Goal: Task Accomplishment & Management: Use online tool/utility

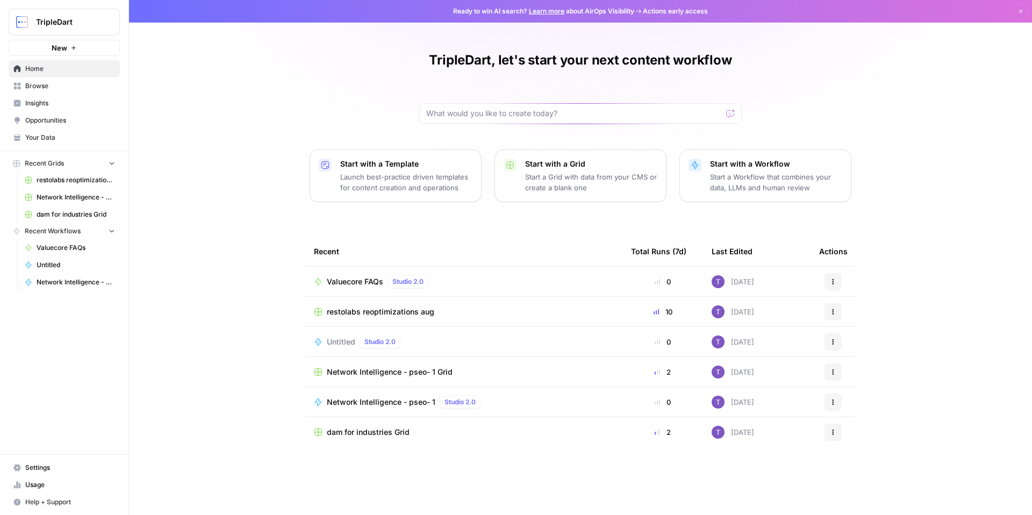
click at [82, 85] on span "Browse" at bounding box center [70, 86] width 90 height 10
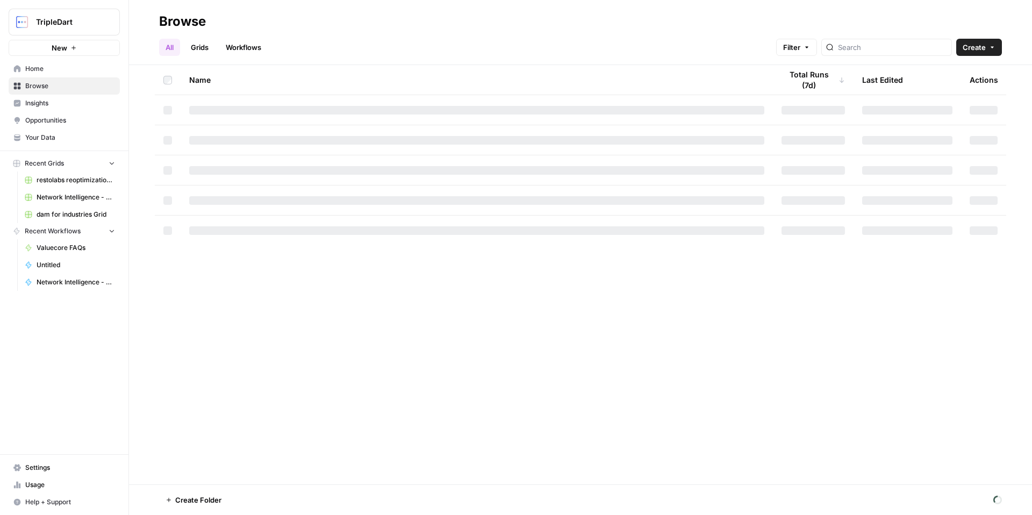
click at [243, 47] on link "Workflows" at bounding box center [243, 47] width 48 height 17
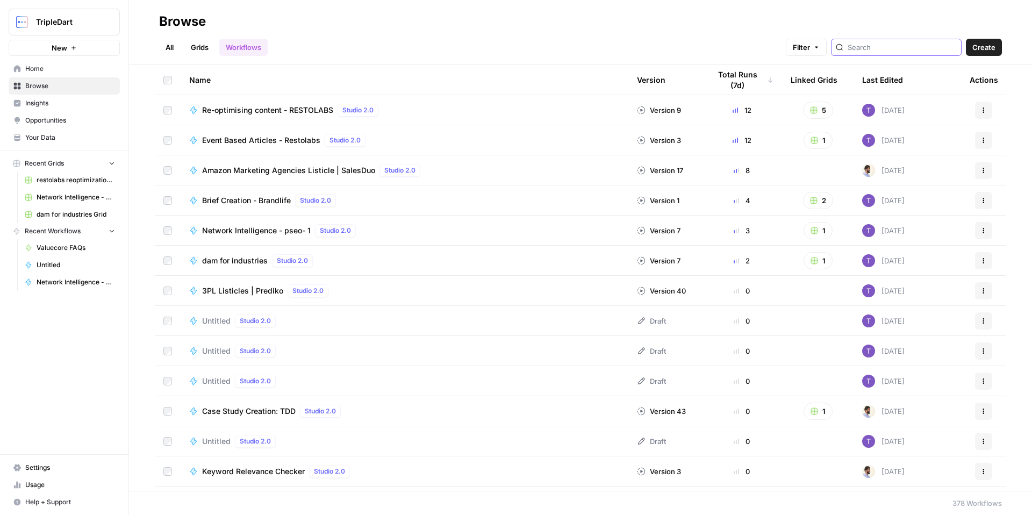
click at [898, 42] on input "search" at bounding box center [902, 47] width 109 height 11
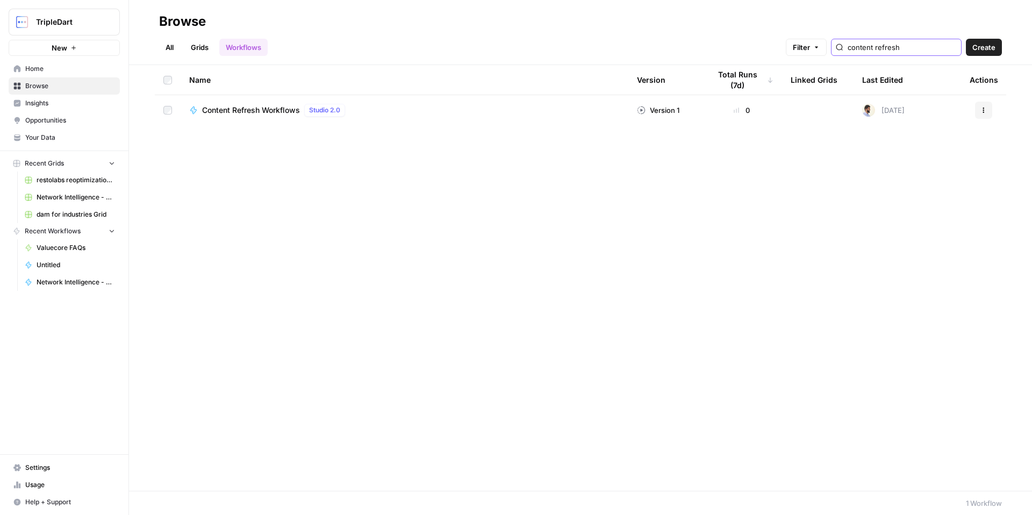
type input "content refresh"
click at [269, 110] on span "Content Refresh Workflows" at bounding box center [251, 110] width 98 height 11
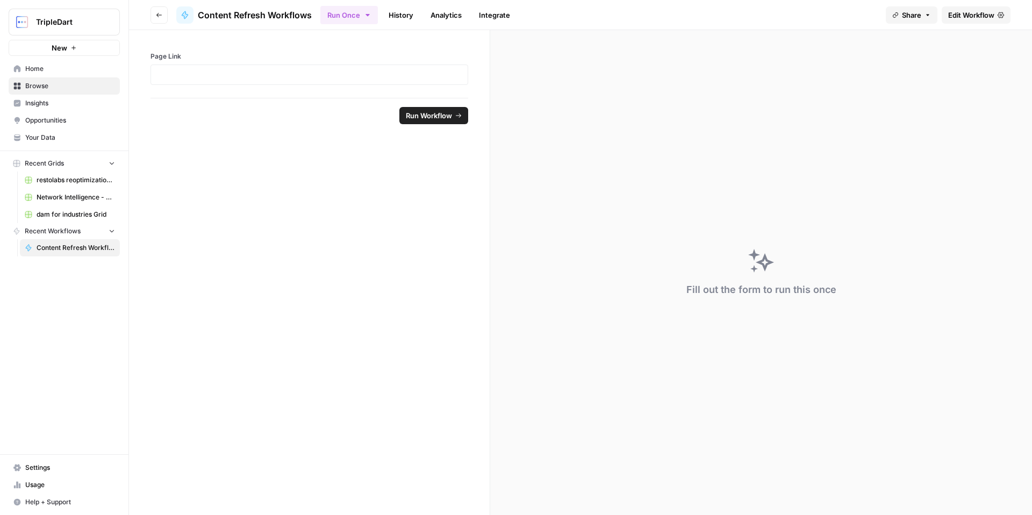
click at [406, 11] on link "History" at bounding box center [401, 14] width 38 height 17
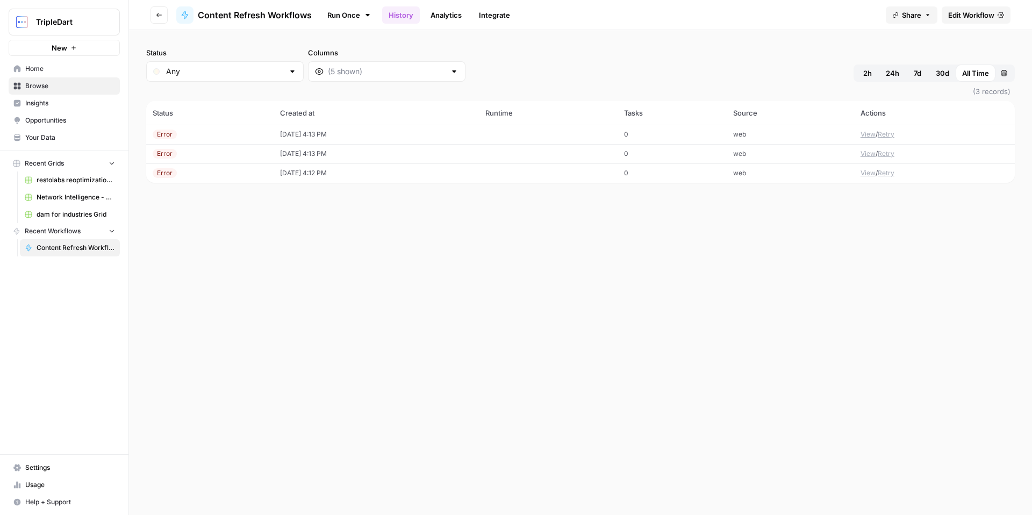
click at [159, 17] on icon "button" at bounding box center [159, 15] width 6 height 6
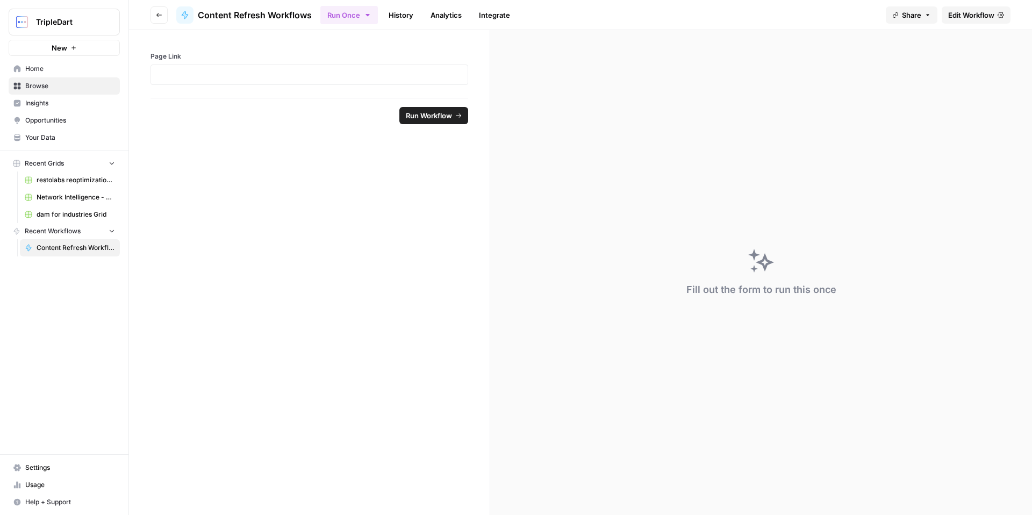
click at [157, 16] on icon "button" at bounding box center [159, 15] width 6 height 6
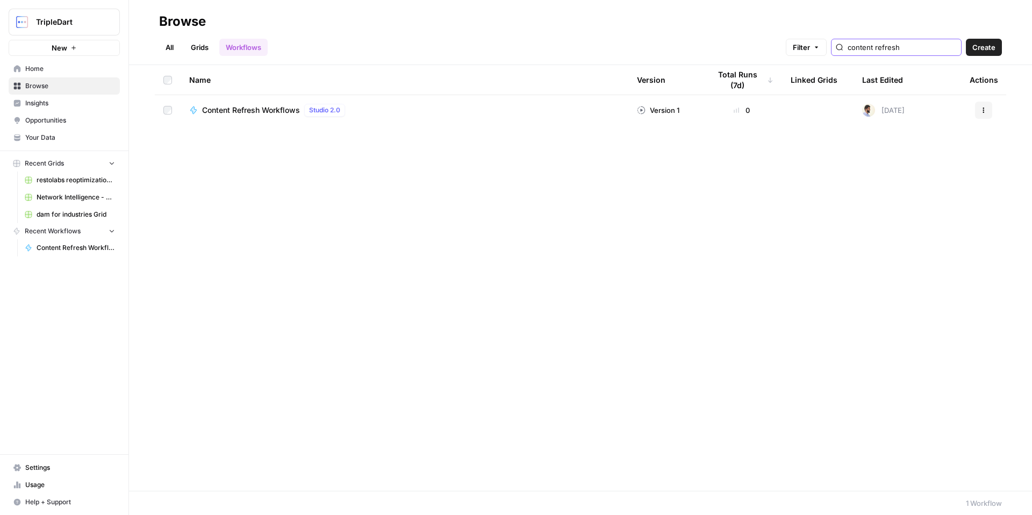
drag, startPoint x: 934, startPoint y: 46, endPoint x: 851, endPoint y: 42, distance: 83.4
click at [0, 0] on div "Filter content refresh" at bounding box center [0, 0] width 0 height 0
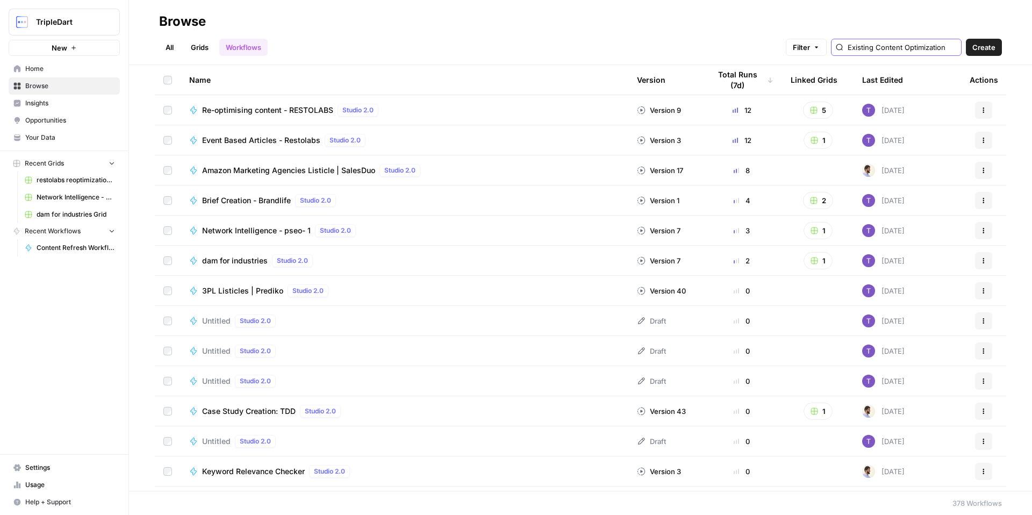
scroll to position [0, 29]
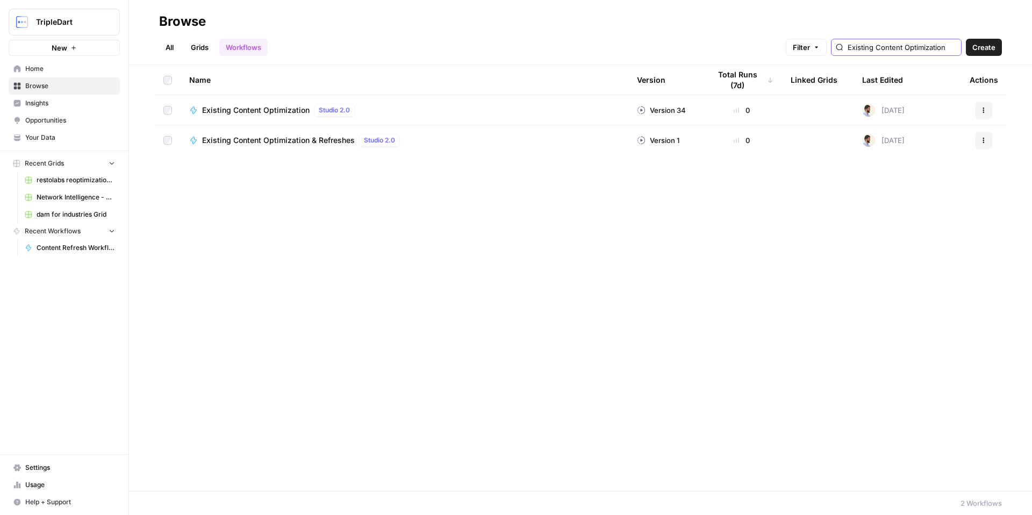
type input "Existing Content Optimization"
click at [270, 112] on span "Existing Content Optimization" at bounding box center [255, 110] width 107 height 11
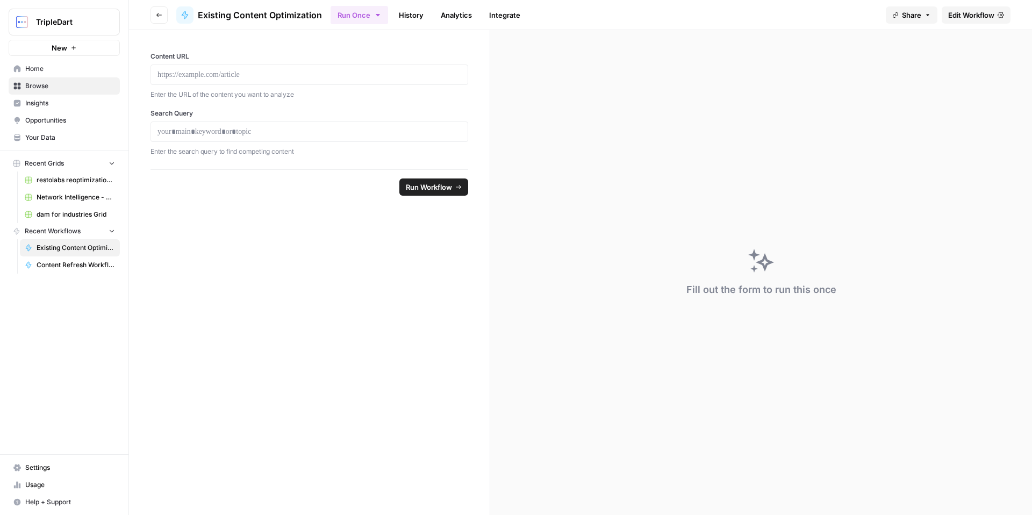
click at [413, 13] on link "History" at bounding box center [411, 14] width 38 height 17
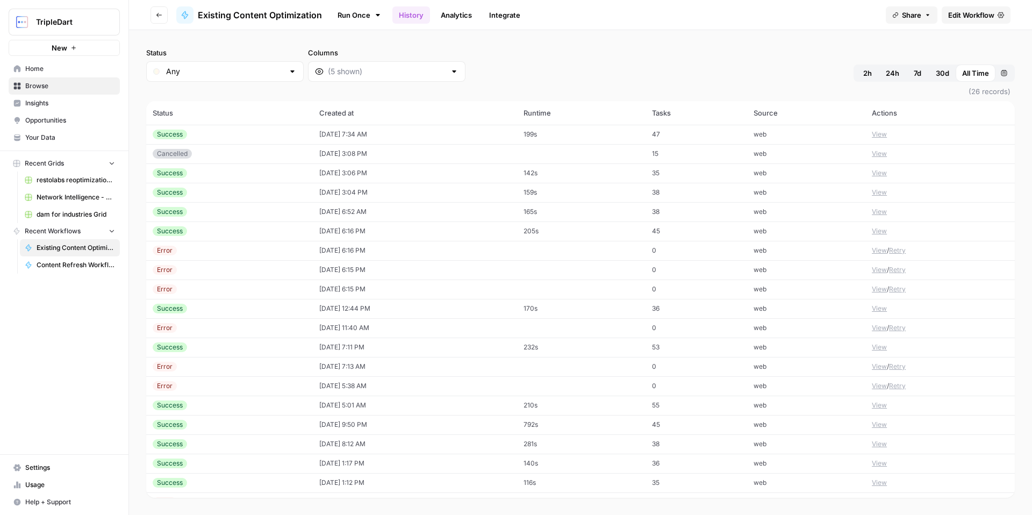
click at [245, 185] on td "Success" at bounding box center [229, 192] width 167 height 19
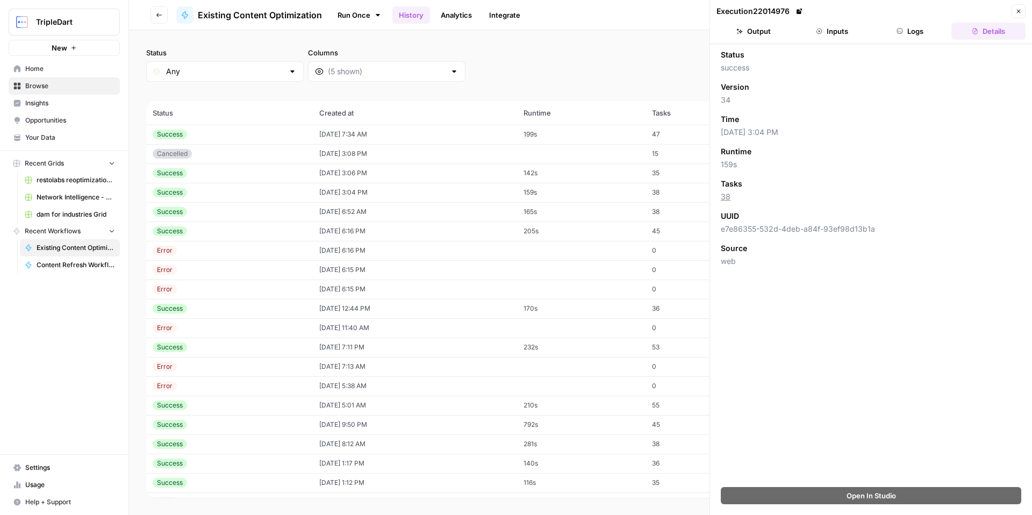
click at [909, 35] on button "Logs" at bounding box center [910, 31] width 74 height 17
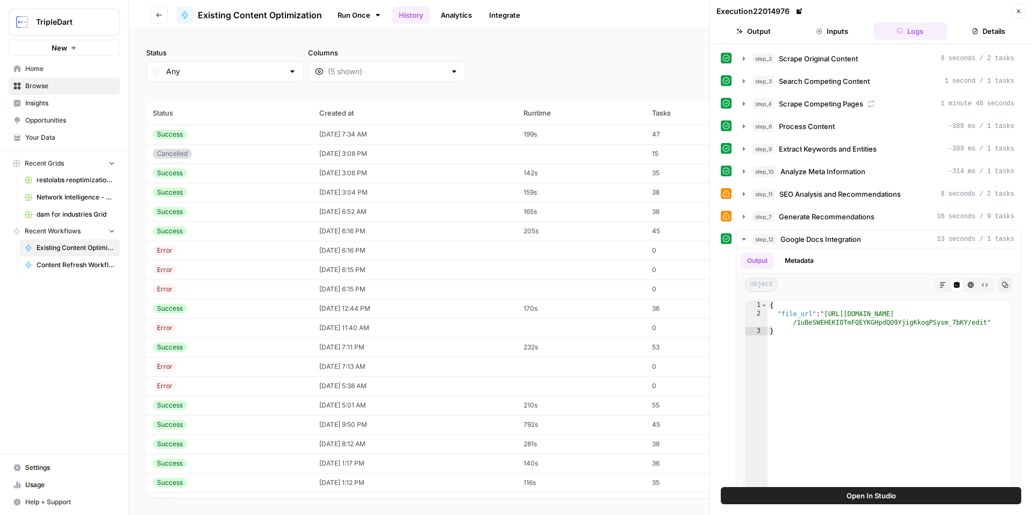
click at [157, 18] on icon "button" at bounding box center [159, 15] width 6 height 6
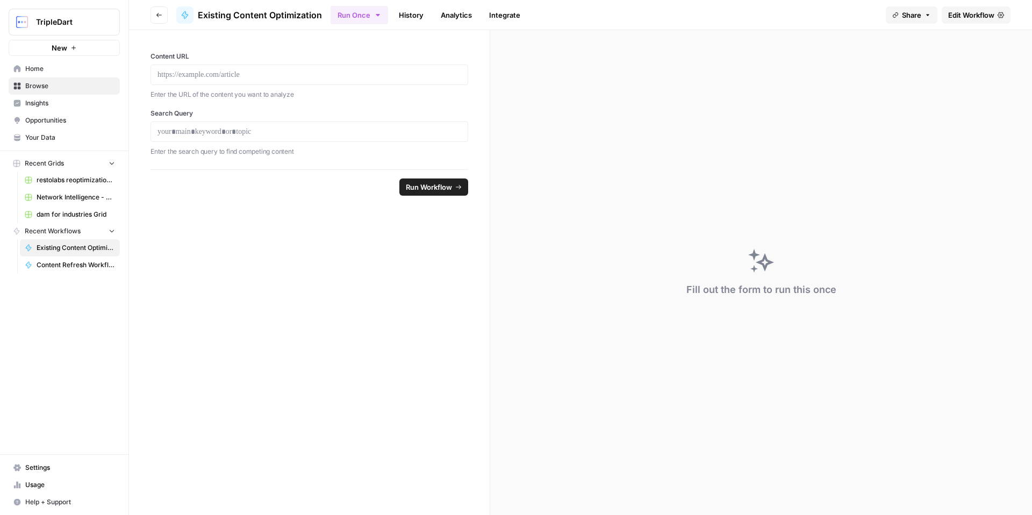
click at [154, 16] on button "Go back" at bounding box center [158, 14] width 17 height 17
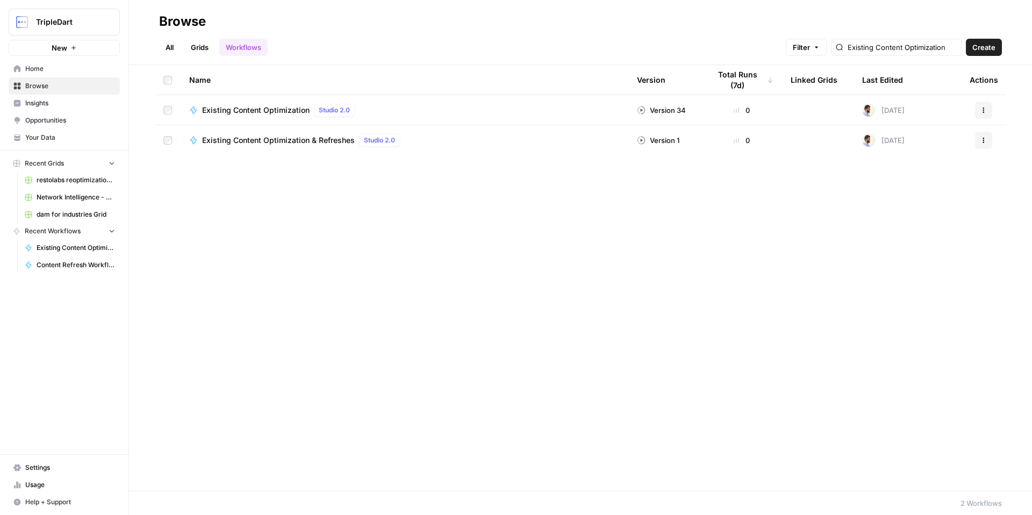
click at [251, 113] on span "Existing Content Optimization" at bounding box center [255, 110] width 107 height 11
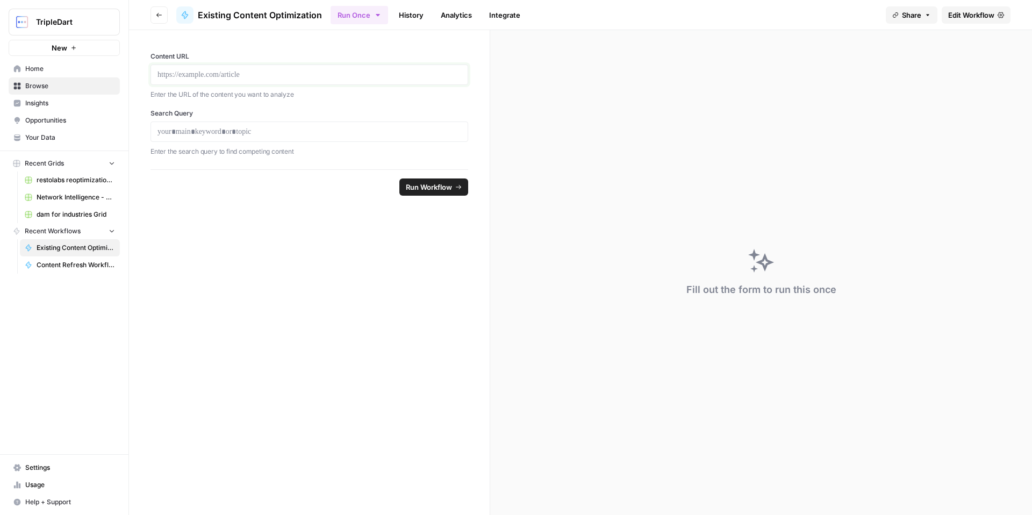
click at [220, 77] on p at bounding box center [309, 74] width 304 height 11
click at [400, 20] on link "History" at bounding box center [411, 14] width 38 height 17
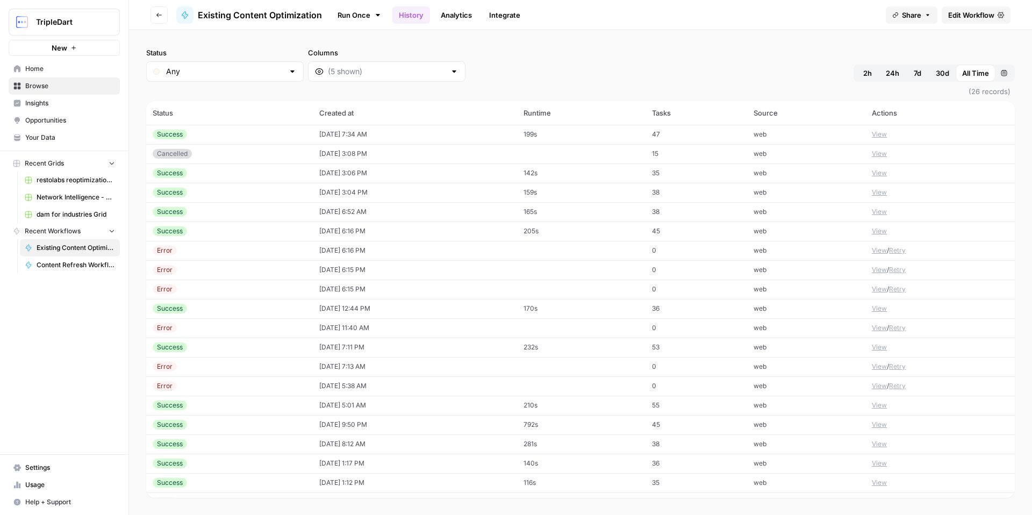
click at [196, 134] on div "Success" at bounding box center [230, 135] width 154 height 10
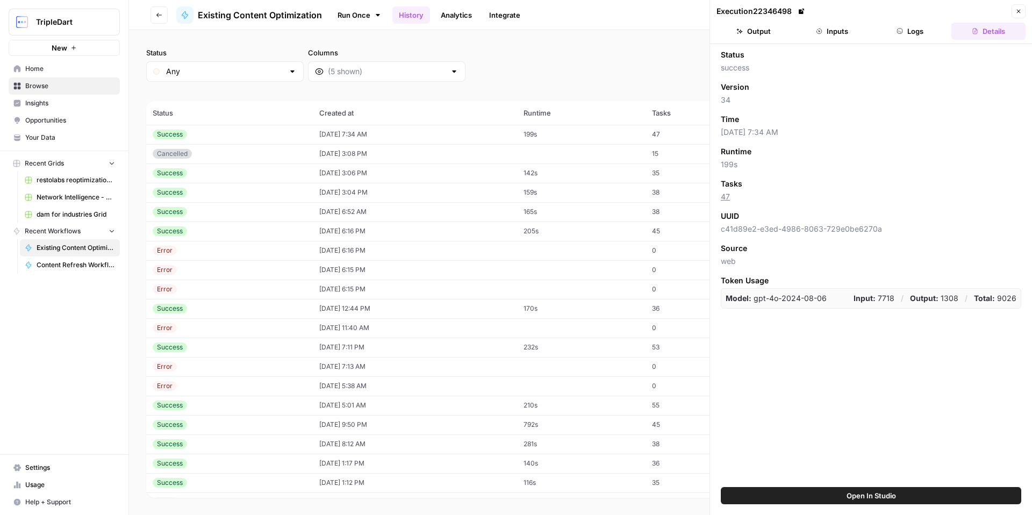
click at [905, 40] on header "Execution 22346498 Close Output Inputs Logs Details" at bounding box center [871, 22] width 322 height 44
click at [907, 38] on button "Logs" at bounding box center [910, 31] width 74 height 17
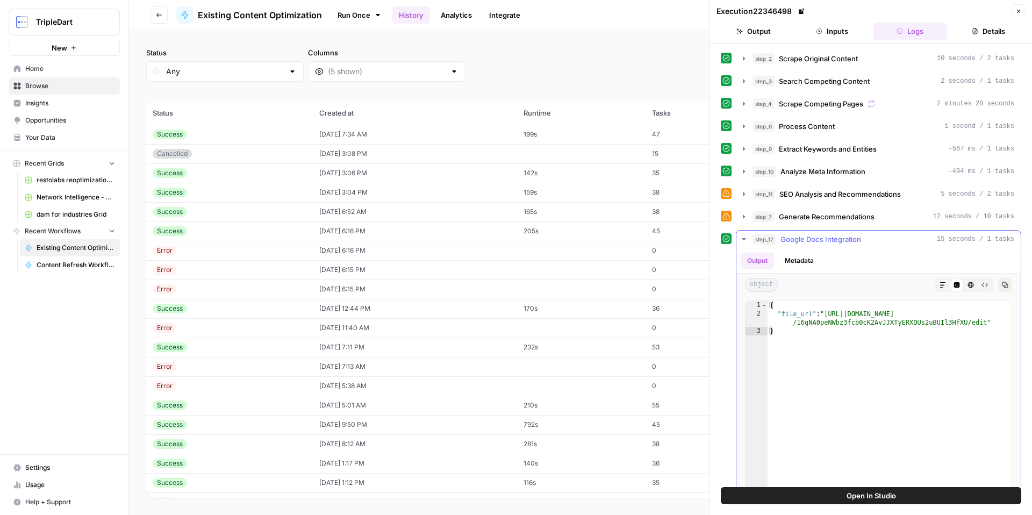
type textarea "**********"
drag, startPoint x: 986, startPoint y: 321, endPoint x: 855, endPoint y: 317, distance: 131.2
click at [829, 312] on div "{ "file_url" : "[URL][DOMAIN_NAME] /16gNA0peNWbz3fcb0cK2AvJJXTyERXQUs2uBUIl3HfX…" at bounding box center [890, 415] width 244 height 228
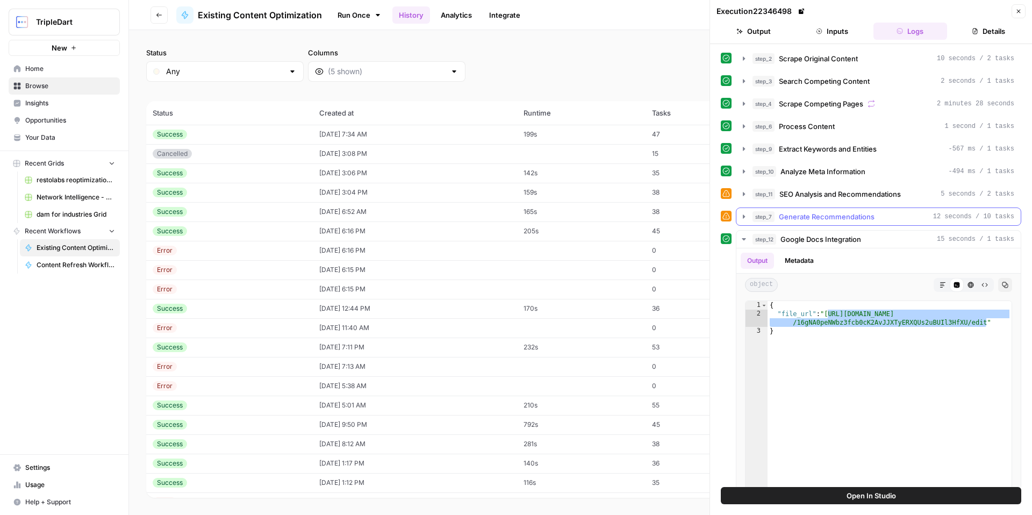
click at [742, 218] on icon "button" at bounding box center [744, 216] width 9 height 9
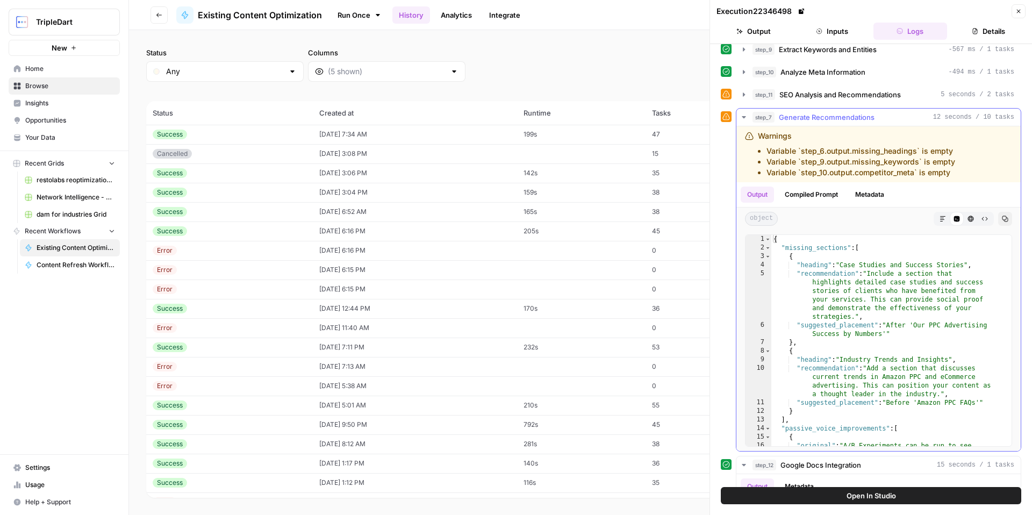
scroll to position [108, 0]
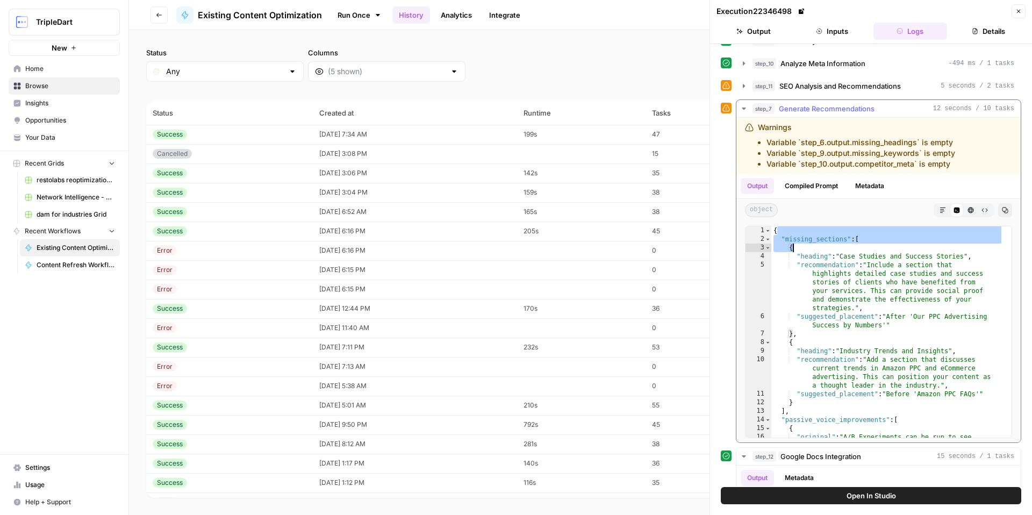
drag, startPoint x: 778, startPoint y: 234, endPoint x: 864, endPoint y: 243, distance: 86.0
click at [864, 243] on div "{ "missing_sections" : [ { "heading" : "Case Studies and Success Stories" , "re…" at bounding box center [887, 349] width 232 height 246
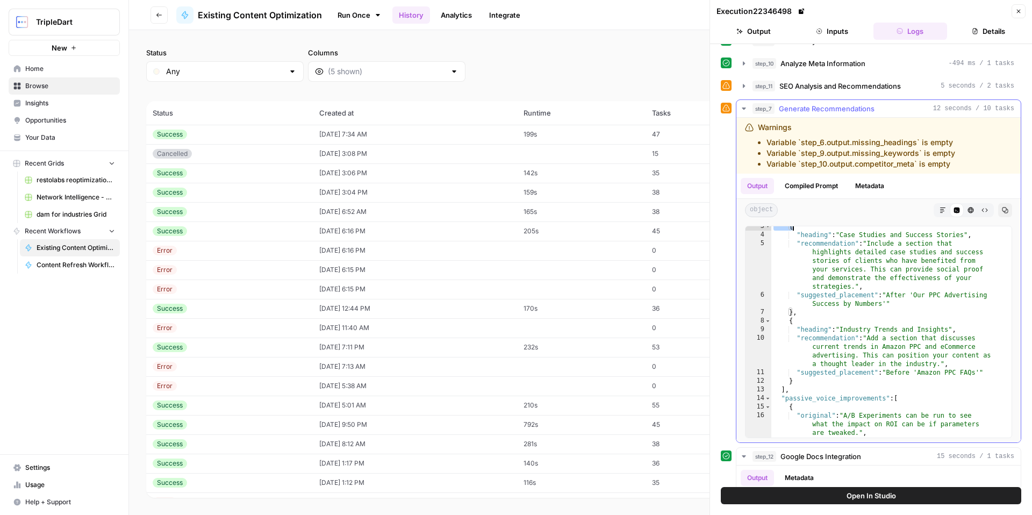
scroll to position [61, 0]
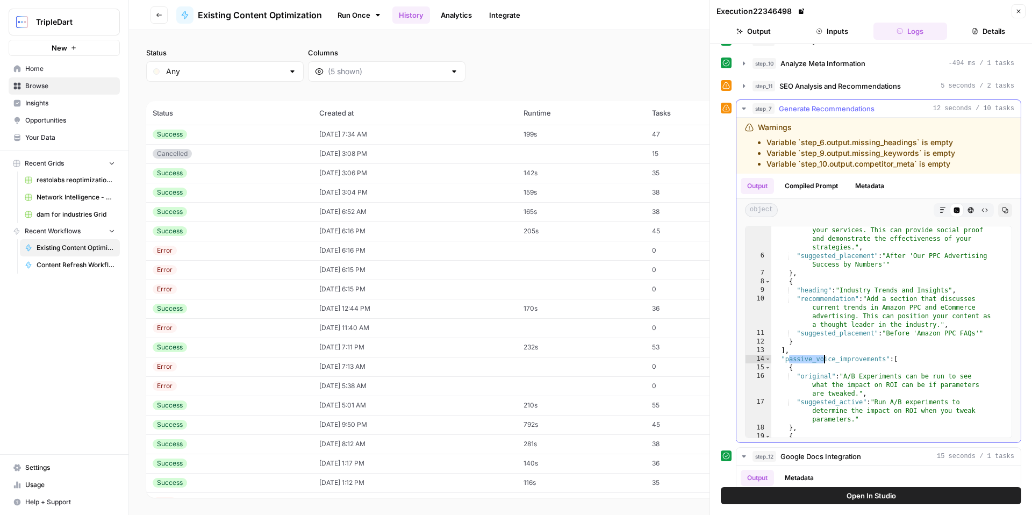
drag, startPoint x: 789, startPoint y: 358, endPoint x: 894, endPoint y: 354, distance: 104.9
click at [894, 354] on div ""recommendation" : "Include a section that highlights detailed case studies and…" at bounding box center [887, 348] width 232 height 297
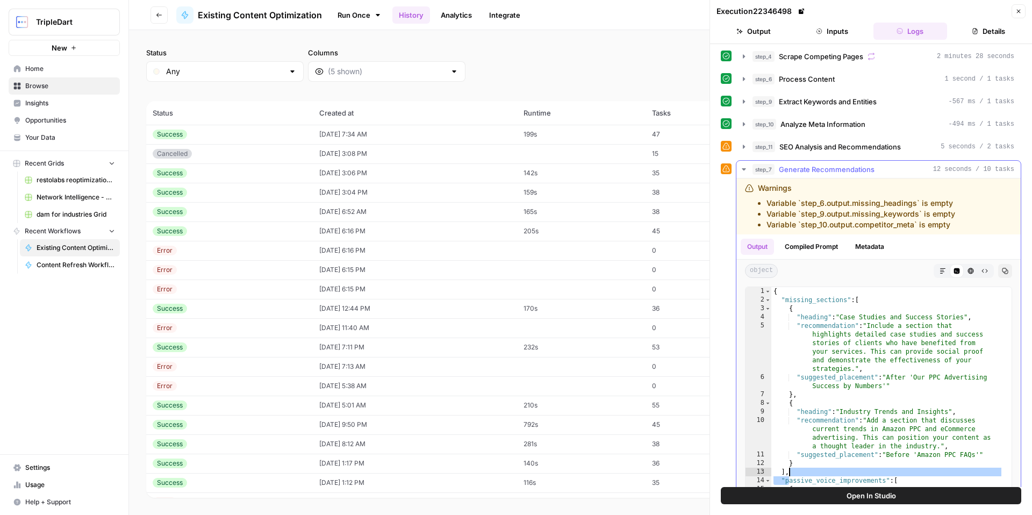
scroll to position [0, 0]
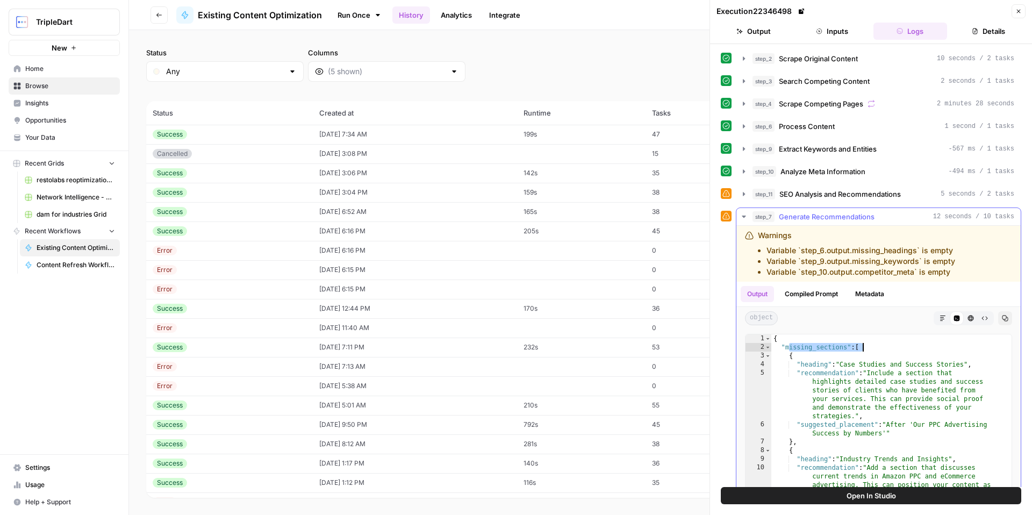
drag, startPoint x: 831, startPoint y: 343, endPoint x: 921, endPoint y: 343, distance: 89.8
click at [921, 343] on div "{ "missing_sections" : [ { "heading" : "Case Studies and Success Stories" , "re…" at bounding box center [887, 457] width 232 height 246
drag, startPoint x: 847, startPoint y: 365, endPoint x: 967, endPoint y: 365, distance: 119.9
click at [967, 365] on div "{ "missing_sections" : [ { "heading" : "Case Studies and Success Stories" , "re…" at bounding box center [887, 457] width 232 height 246
type textarea "**********"
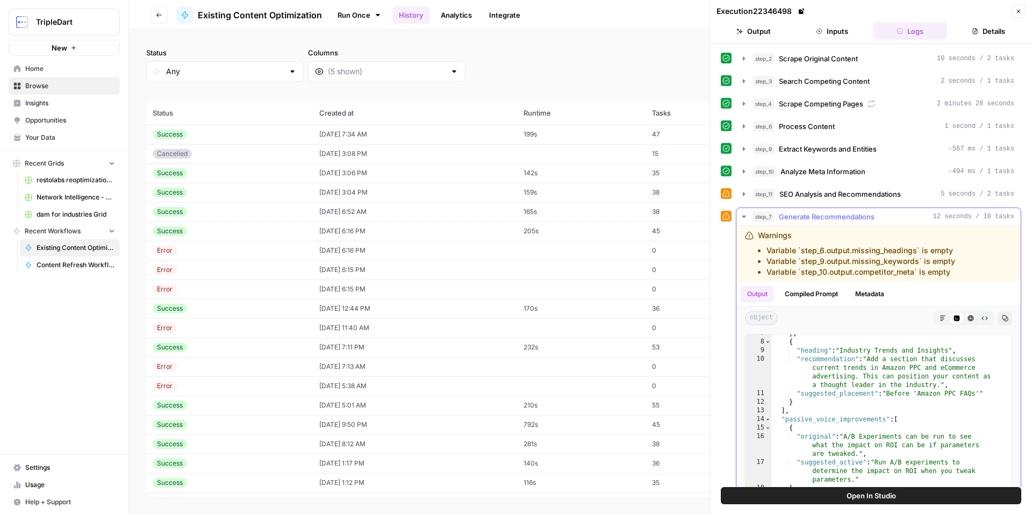
scroll to position [165, 0]
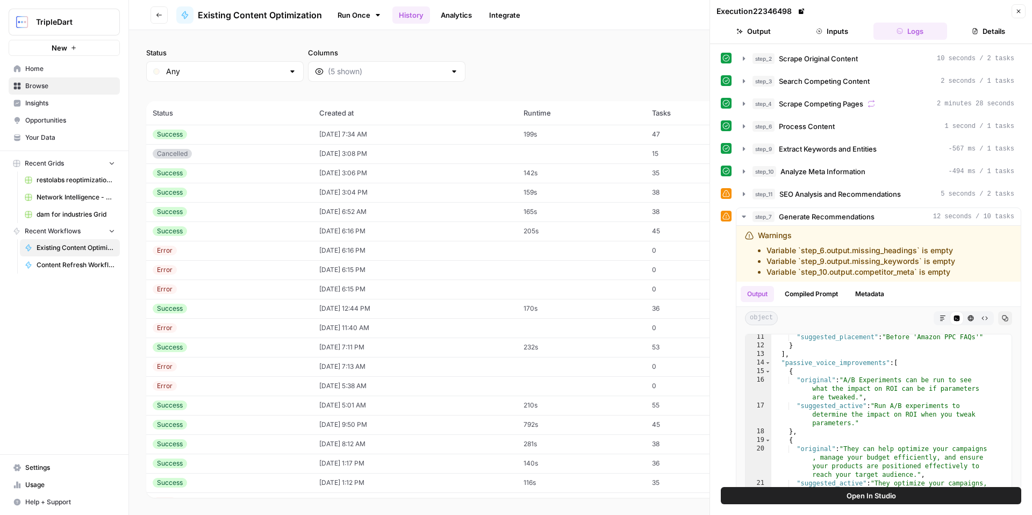
click at [162, 15] on span "Go back" at bounding box center [162, 15] width 1 height 1
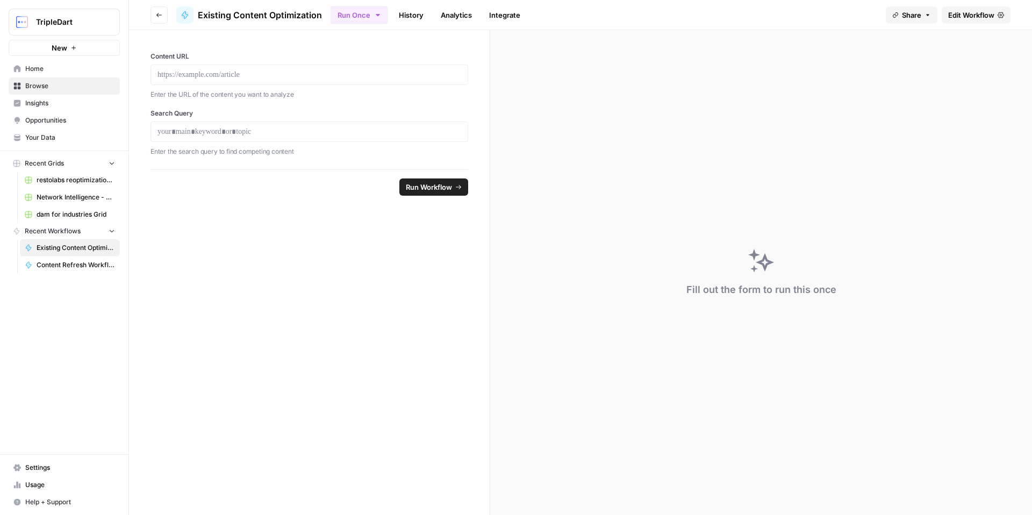
click at [153, 11] on button "Go back" at bounding box center [158, 14] width 17 height 17
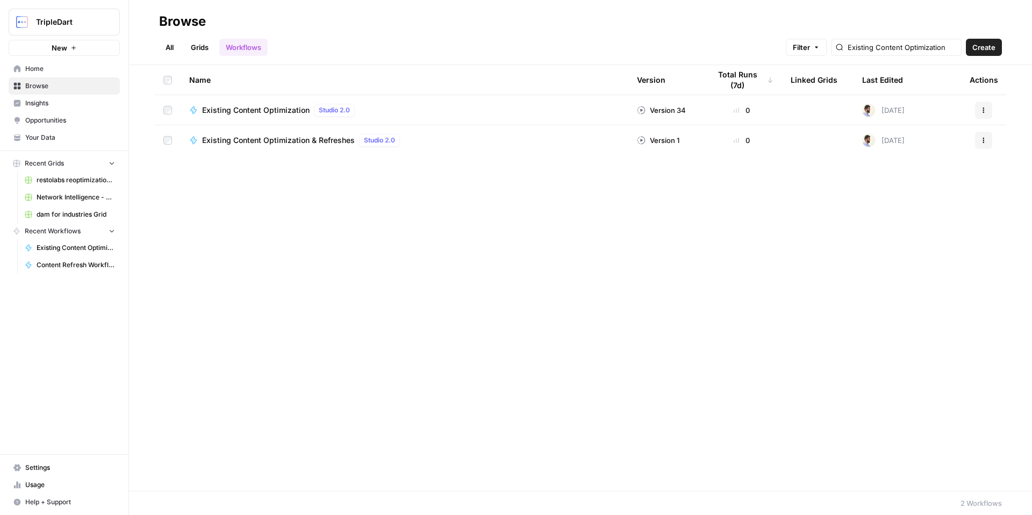
click at [44, 134] on span "Your Data" at bounding box center [70, 138] width 90 height 10
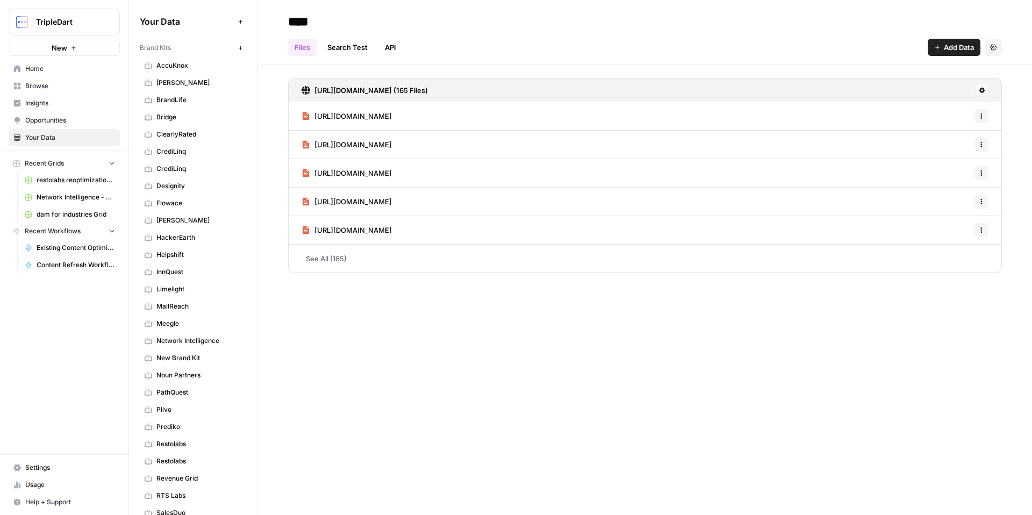
click at [49, 85] on span "Browse" at bounding box center [70, 86] width 90 height 10
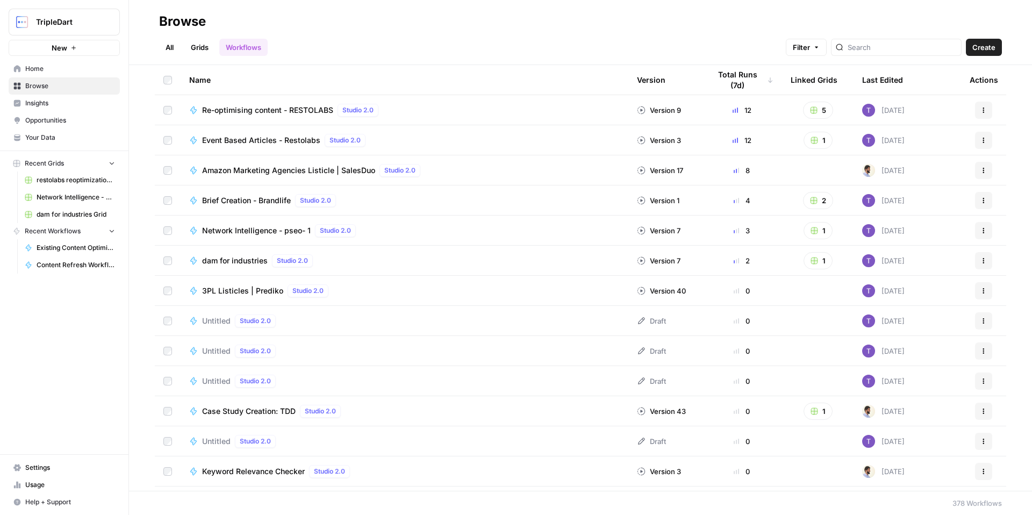
click at [810, 52] on span "Filter" at bounding box center [801, 47] width 17 height 11
click at [648, 38] on div "All Grids Workflows Filter Create" at bounding box center [580, 43] width 843 height 26
click at [767, 80] on icon at bounding box center [770, 80] width 6 height 6
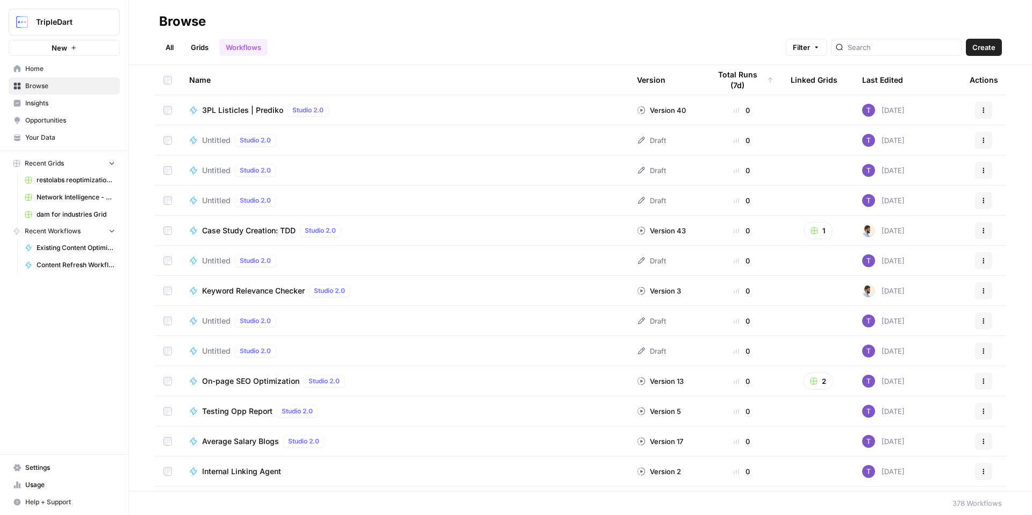
click at [767, 80] on icon at bounding box center [770, 80] width 6 height 6
click at [761, 81] on th "Total Runs (7d)" at bounding box center [741, 80] width 81 height 30
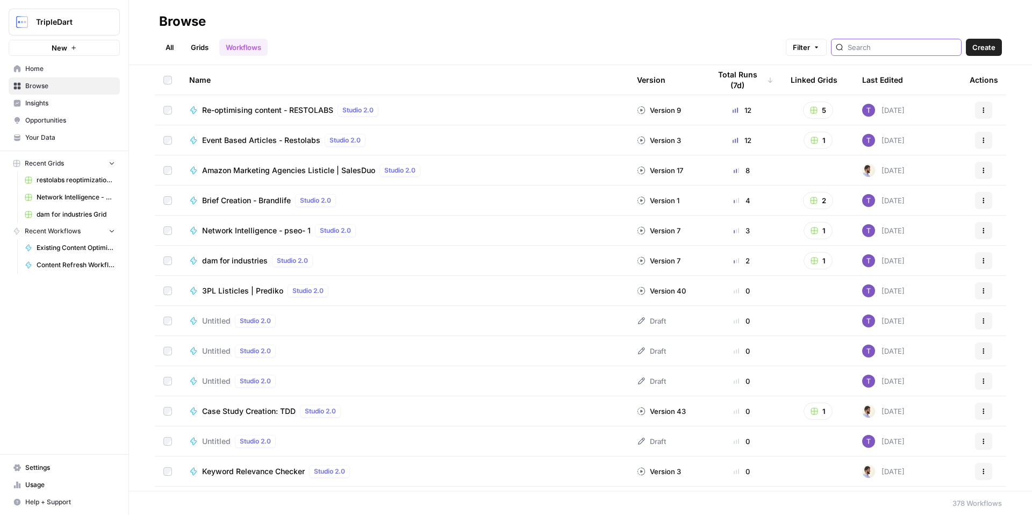
click at [911, 44] on input "search" at bounding box center [902, 47] width 109 height 11
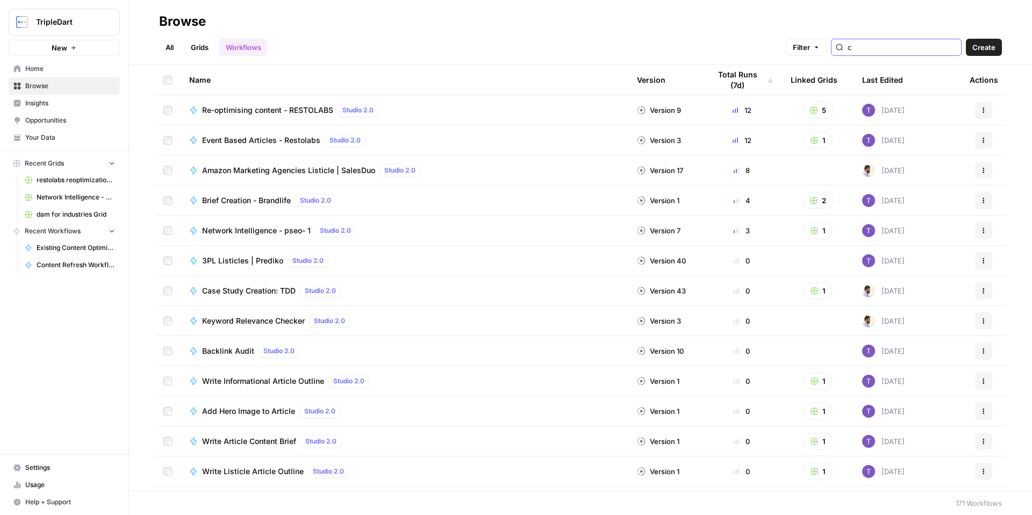
type input "c"
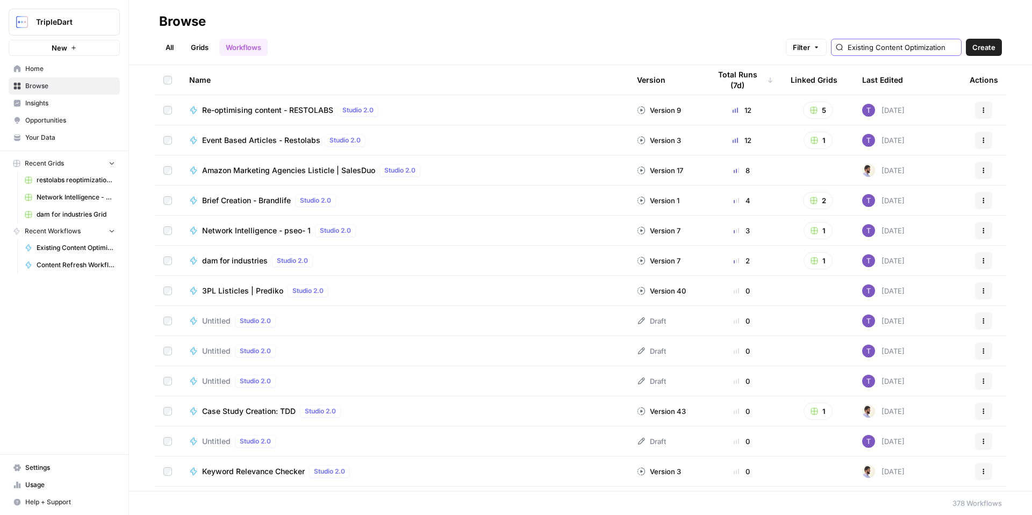
scroll to position [0, 29]
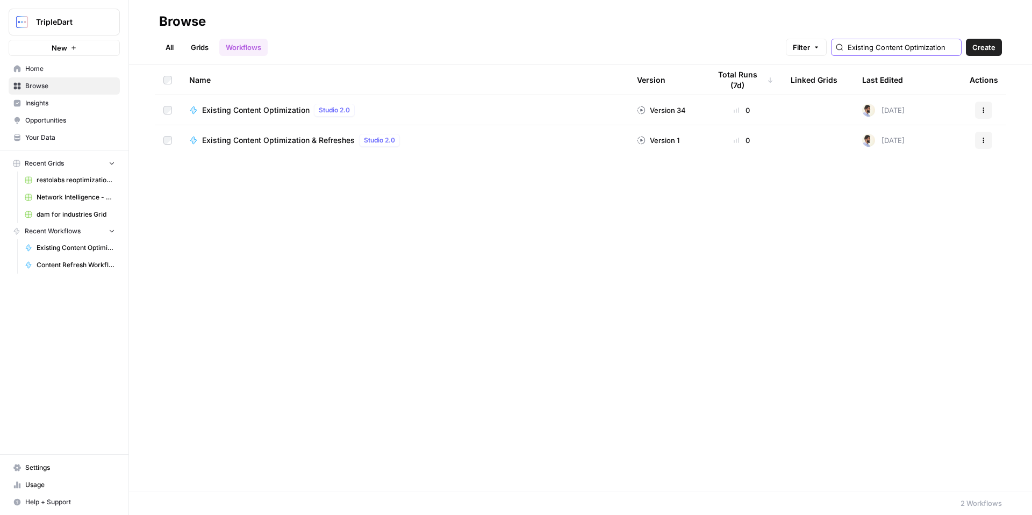
type input "Existing Content Optimization"
click at [261, 149] on td "Existing Content Optimization & Refreshes Studio 2.0" at bounding box center [405, 140] width 448 height 30
click at [261, 139] on span "Existing Content Optimization & Refreshes" at bounding box center [278, 140] width 153 height 11
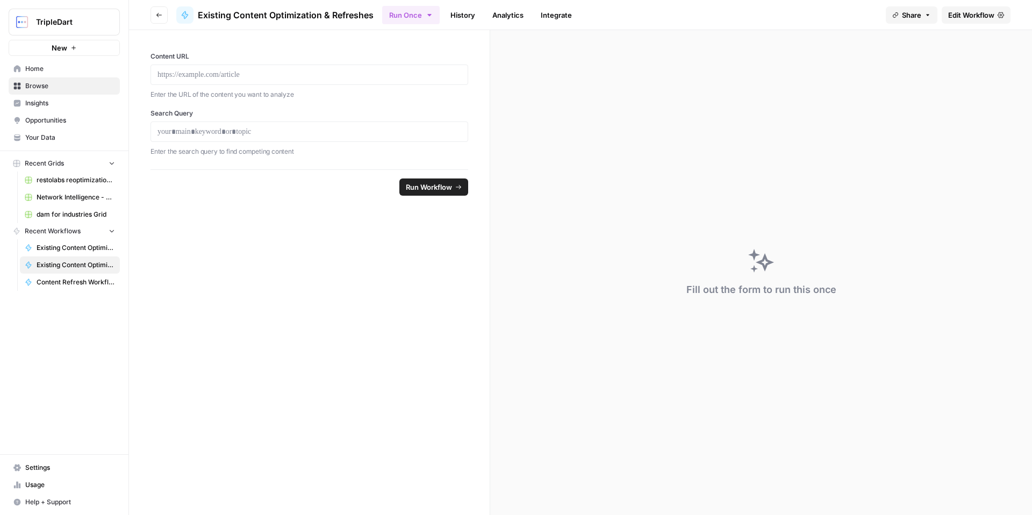
click at [469, 17] on link "History" at bounding box center [463, 14] width 38 height 17
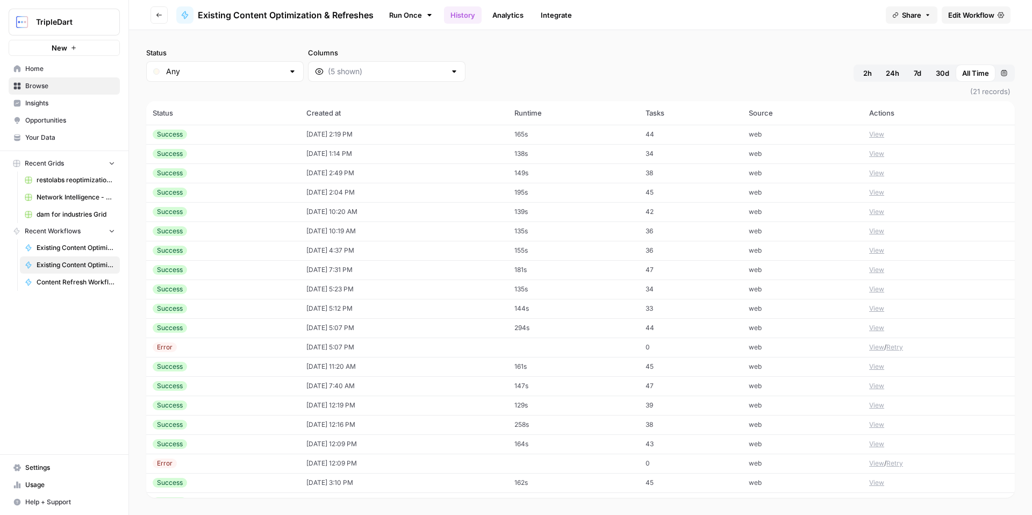
click at [258, 132] on div "Success" at bounding box center [223, 135] width 141 height 10
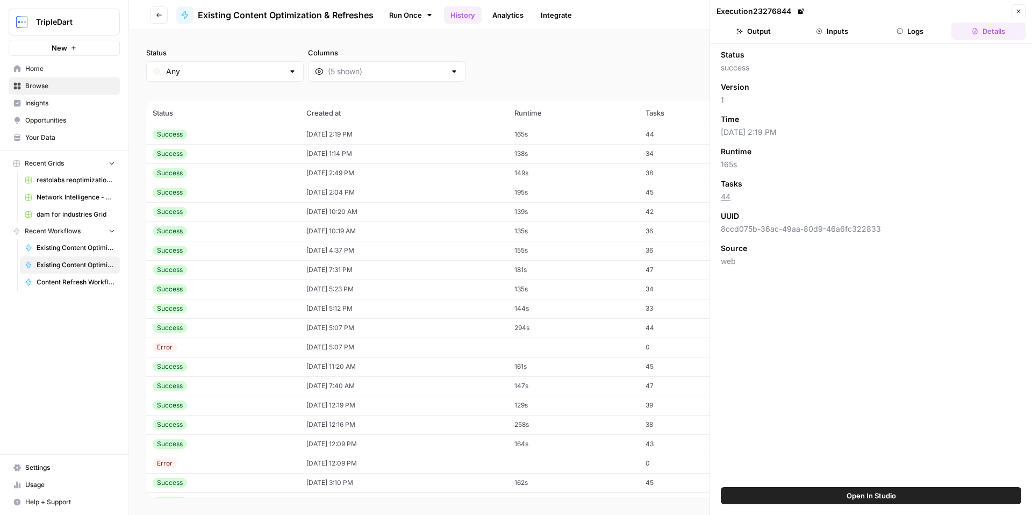
click at [910, 37] on button "Logs" at bounding box center [910, 31] width 74 height 17
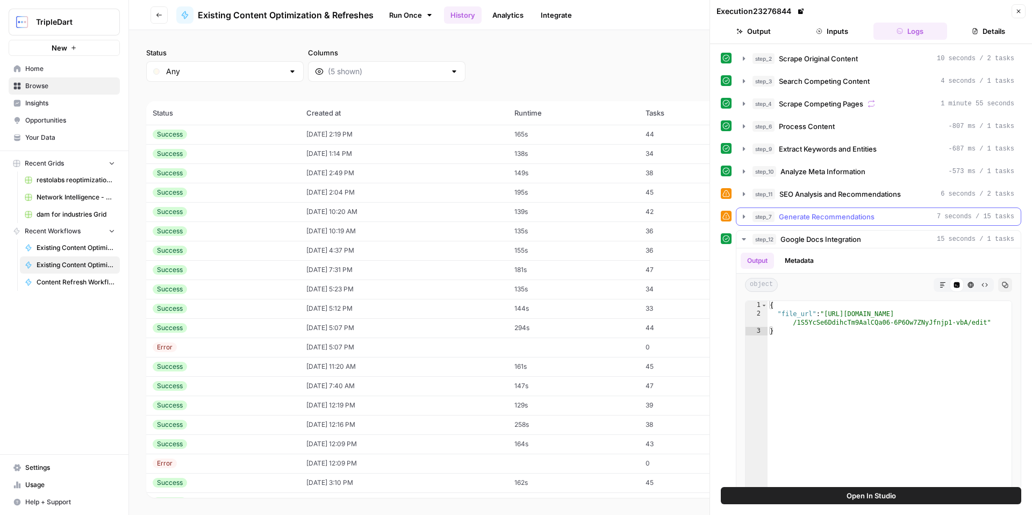
click at [742, 218] on icon "button" at bounding box center [744, 216] width 9 height 9
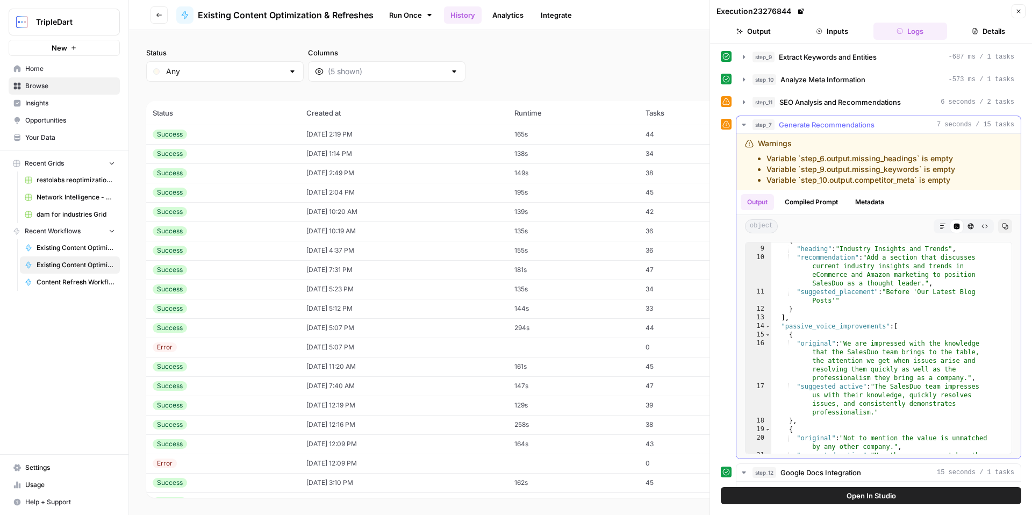
scroll to position [111, 0]
type textarea "**********"
drag, startPoint x: 786, startPoint y: 328, endPoint x: 898, endPoint y: 326, distance: 111.8
click at [898, 326] on div "{ "heading" : "Industry Insights and Trends" , "recommendation" : "Add a sectio…" at bounding box center [887, 352] width 232 height 237
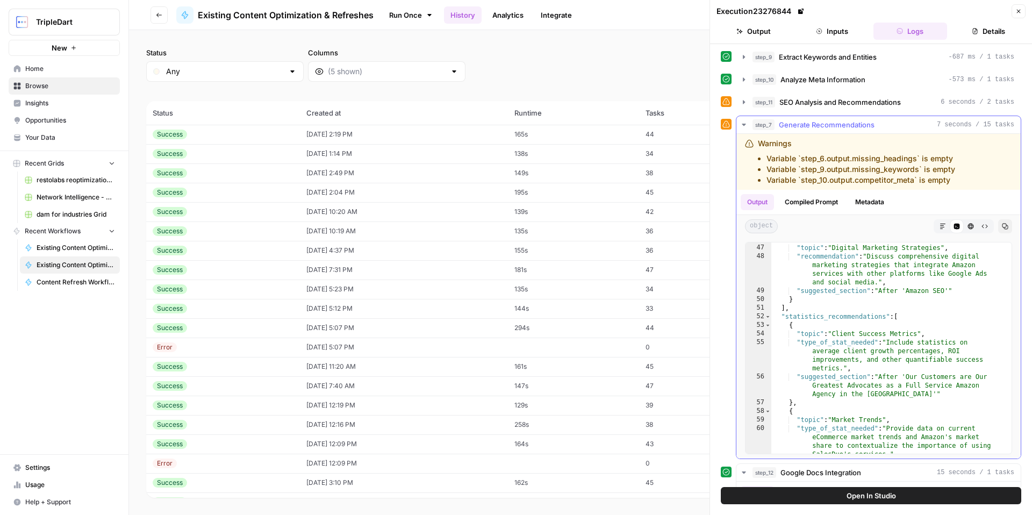
scroll to position [1007, 0]
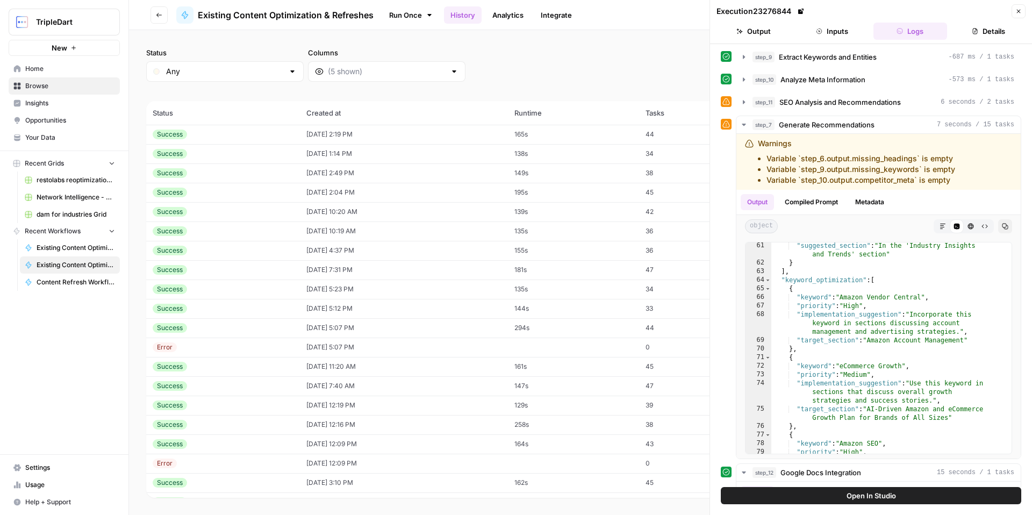
click at [166, 18] on button "Go back" at bounding box center [158, 14] width 17 height 17
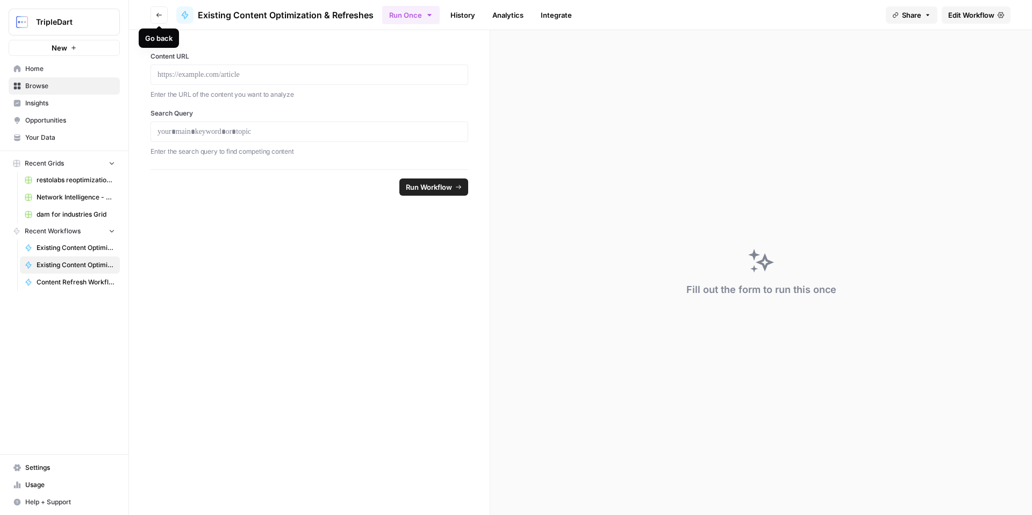
click at [162, 19] on button "Go back" at bounding box center [158, 14] width 17 height 17
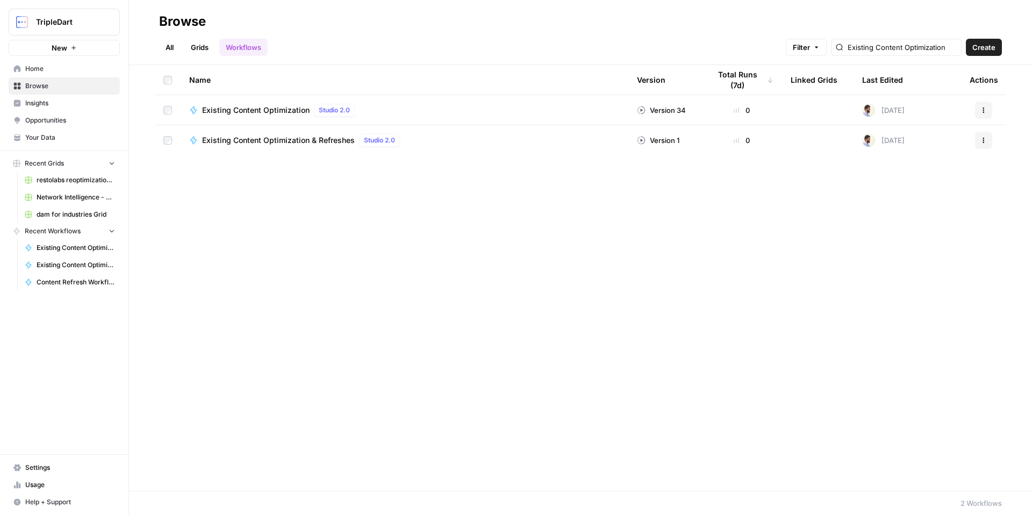
drag, startPoint x: 439, startPoint y: 231, endPoint x: 624, endPoint y: 233, distance: 184.9
click at [624, 233] on div "Name Version Total Runs (7d) Linked Grids Last Edited Actions Existing Content …" at bounding box center [580, 278] width 903 height 426
